Goal: Task Accomplishment & Management: Manage account settings

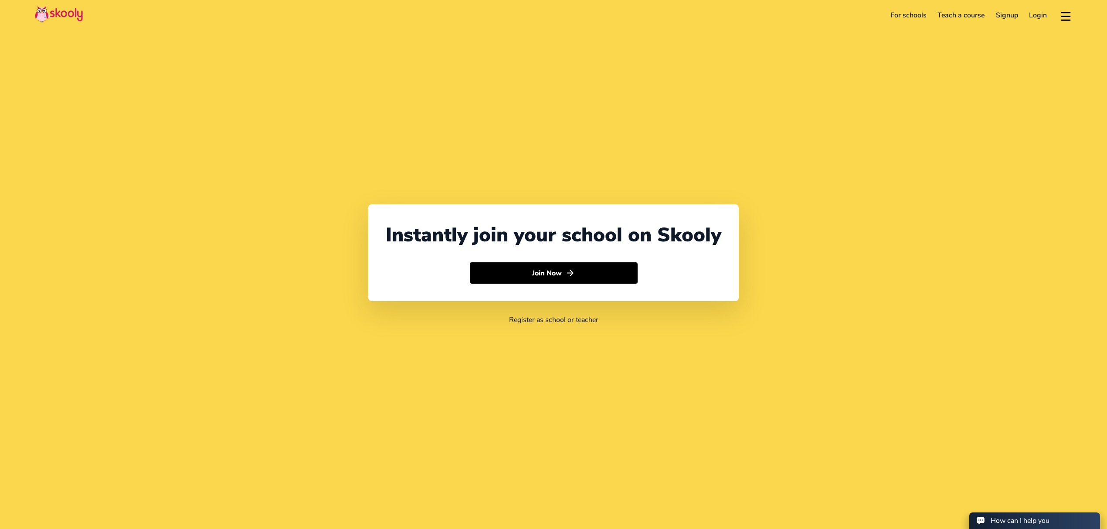
select select "971"
select select "[GEOGRAPHIC_DATA]"
select select "[GEOGRAPHIC_DATA]/[GEOGRAPHIC_DATA]"
click at [1032, 16] on link "Login" at bounding box center [1038, 15] width 29 height 14
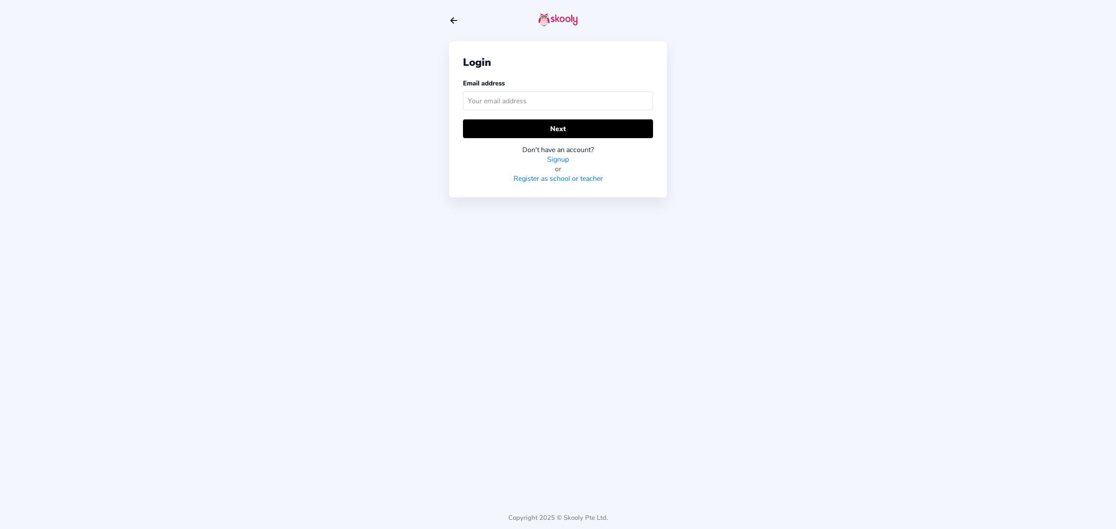
click at [567, 101] on input "text" at bounding box center [558, 101] width 190 height 19
type input "[PERSON_NAME][EMAIL_ADDRESS][DOMAIN_NAME]"
click at [659, 117] on div "Login Email address [PERSON_NAME][EMAIL_ADDRESS][DOMAIN_NAME] Next Don't have a…" at bounding box center [558, 119] width 218 height 156
click at [628, 136] on button "Next" at bounding box center [558, 128] width 190 height 19
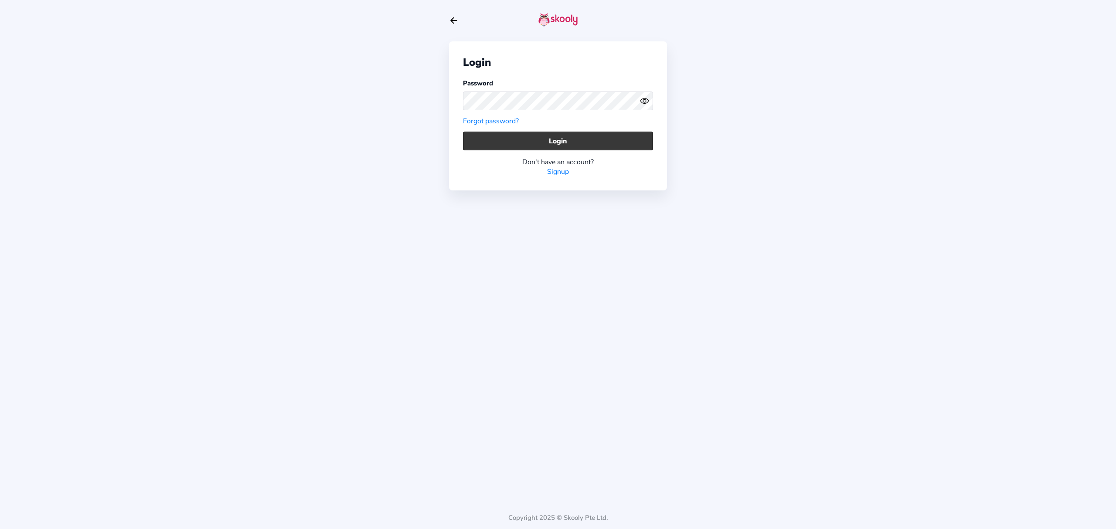
click at [615, 132] on button "Login" at bounding box center [558, 141] width 190 height 19
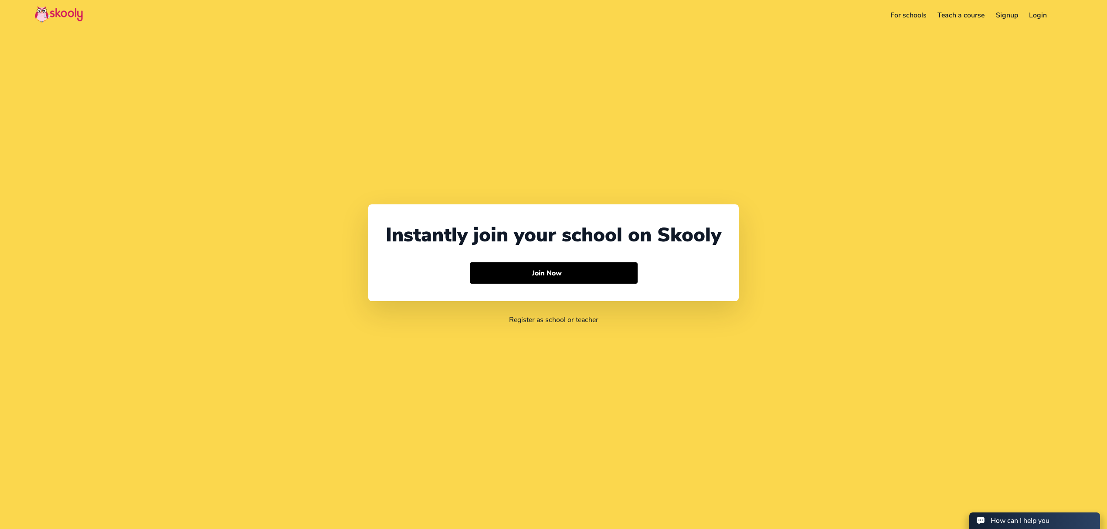
select select "971"
select select "[GEOGRAPHIC_DATA]"
select select "[GEOGRAPHIC_DATA]/[GEOGRAPHIC_DATA]"
click at [1035, 17] on link "Login" at bounding box center [1038, 15] width 29 height 14
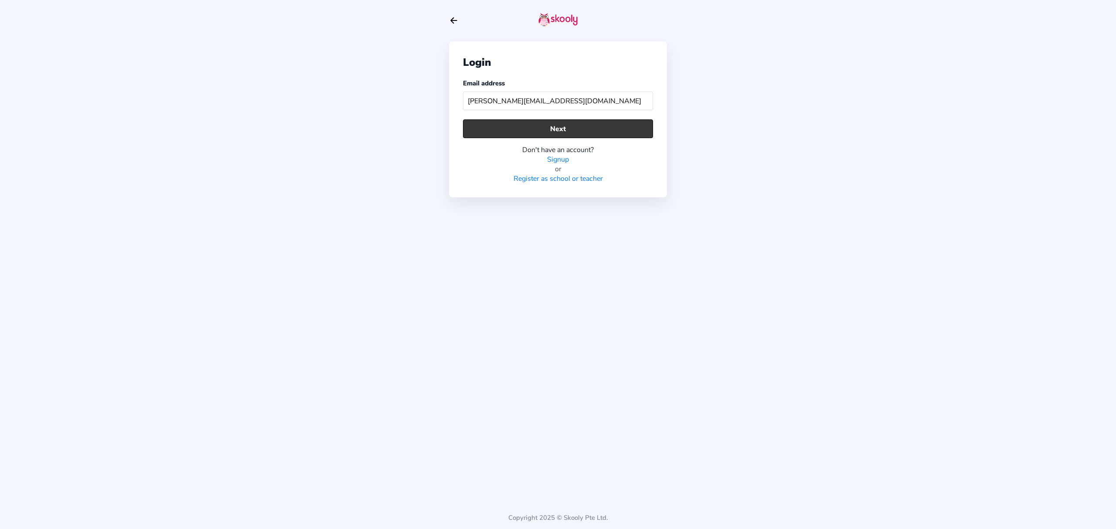
type input "[PERSON_NAME][EMAIL_ADDRESS][DOMAIN_NAME]"
click at [531, 126] on button "Next" at bounding box center [558, 128] width 190 height 19
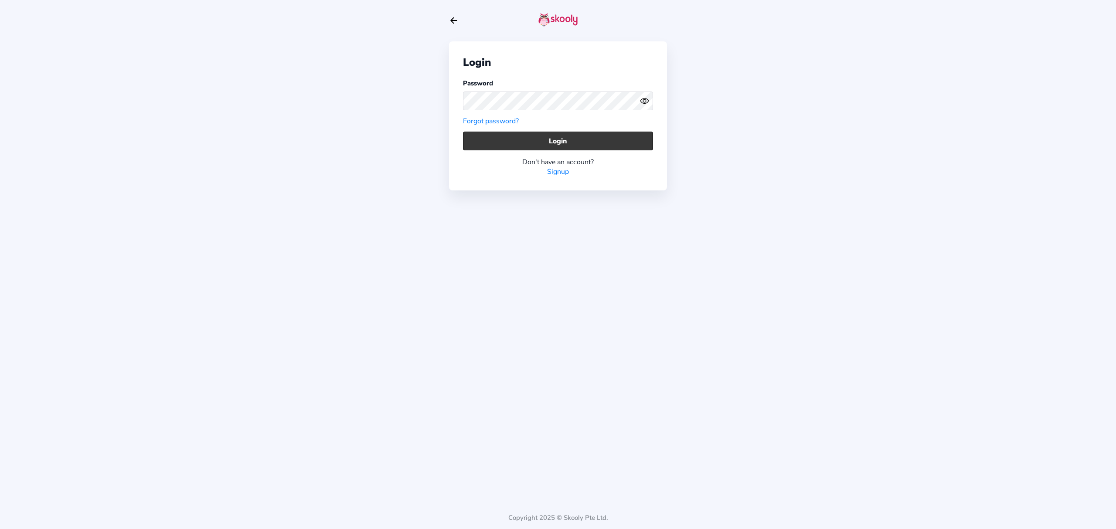
click at [532, 132] on button "Login" at bounding box center [558, 141] width 190 height 19
